Goal: Transaction & Acquisition: Purchase product/service

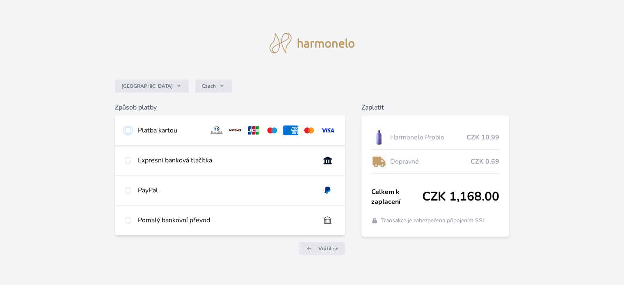
click at [129, 130] on input "radio" at bounding box center [128, 130] width 7 height 7
radio input "true"
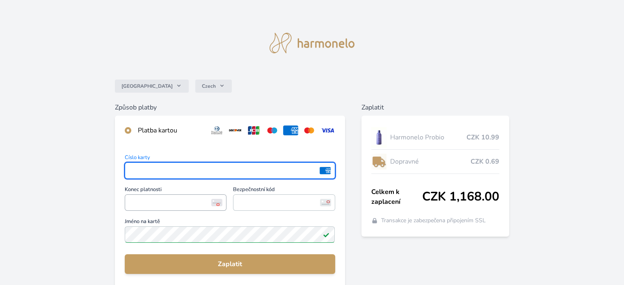
click at [189, 197] on span "<p>Your browser does not support iframes.</p>" at bounding box center [176, 202] width 102 height 16
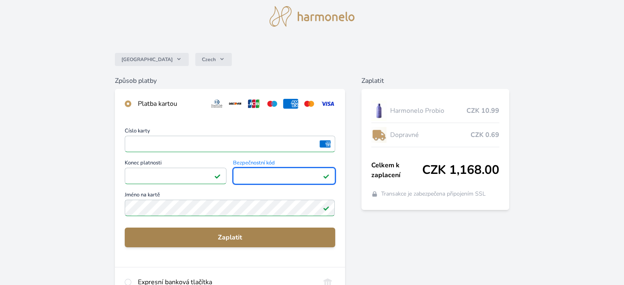
scroll to position [41, 0]
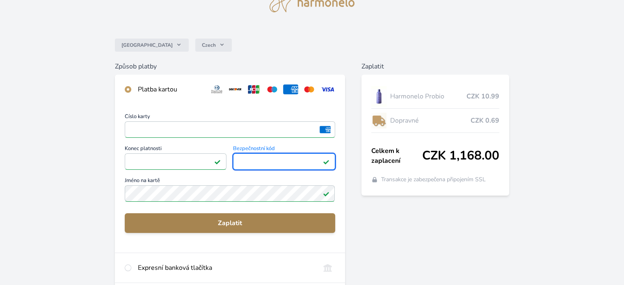
click at [236, 230] on button "Zaplatit" at bounding box center [230, 223] width 210 height 20
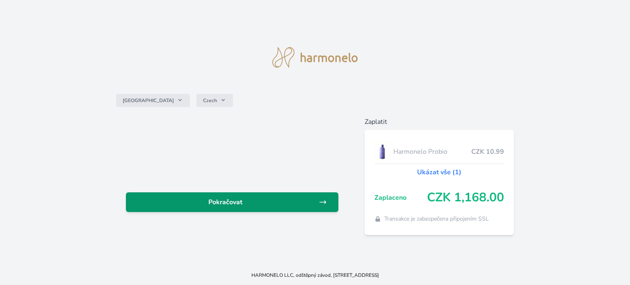
click at [232, 209] on link "Pokračovat" at bounding box center [232, 202] width 213 height 20
